Goal: Use online tool/utility: Utilize a website feature to perform a specific function

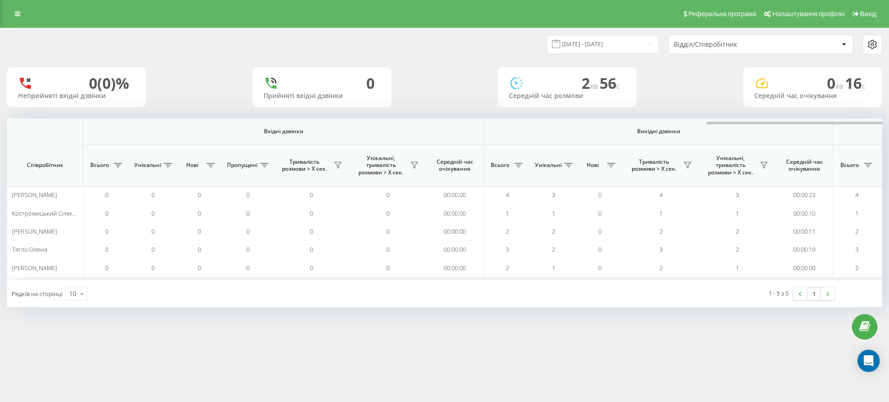
scroll to position [0, 417]
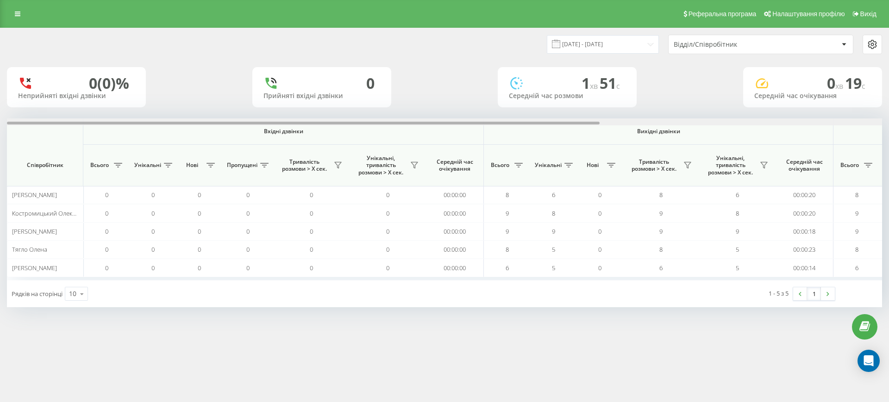
click at [820, 124] on div at bounding box center [444, 122] width 875 height 7
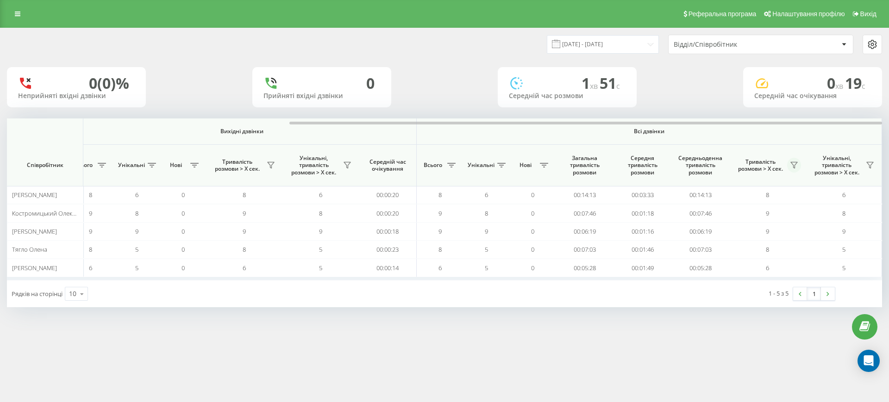
click at [793, 163] on icon at bounding box center [793, 165] width 7 height 7
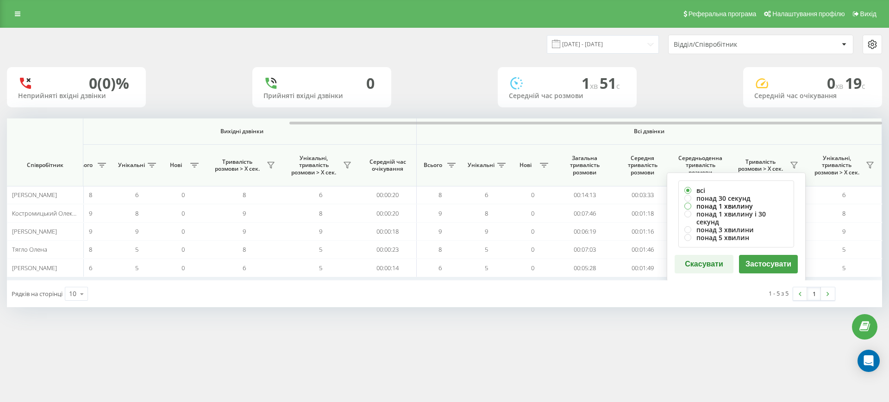
click at [733, 206] on label "понад 1 хвилину" at bounding box center [736, 206] width 104 height 8
radio input "true"
click at [776, 256] on button "Застосувати" at bounding box center [768, 264] width 59 height 19
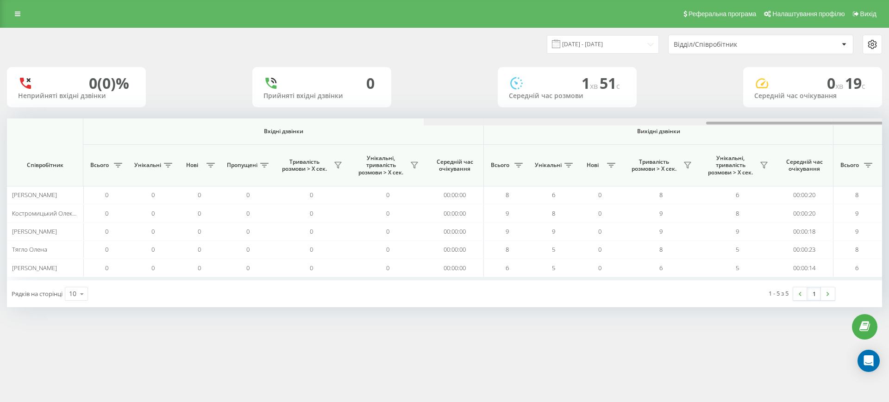
click at [817, 119] on div at bounding box center [861, 122] width 875 height 7
